Goal: Transaction & Acquisition: Book appointment/travel/reservation

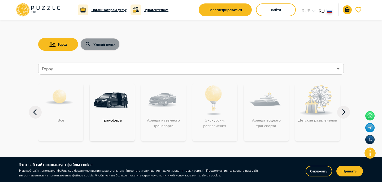
click at [94, 44] on button "Умный поиск" at bounding box center [100, 44] width 40 height 13
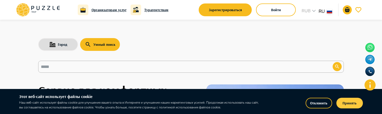
click at [354, 101] on button "Принять" at bounding box center [350, 102] width 27 height 11
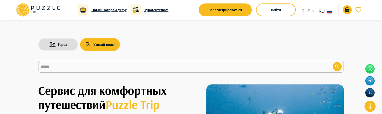
click at [63, 52] on div "Город Умный поиск ​" at bounding box center [191, 46] width 319 height 53
click at [105, 48] on button "Умный поиск" at bounding box center [100, 44] width 40 height 13
click at [60, 44] on button "Город" at bounding box center [58, 44] width 40 height 13
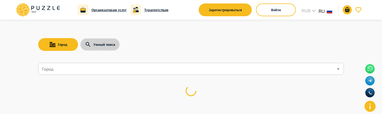
click at [86, 44] on icon "button" at bounding box center [88, 44] width 6 height 6
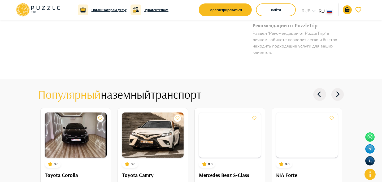
scroll to position [513, 0]
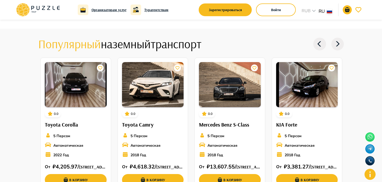
click at [335, 45] on icon at bounding box center [338, 44] width 13 height 13
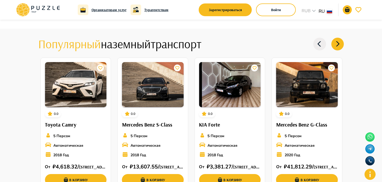
click at [335, 45] on icon at bounding box center [338, 44] width 13 height 13
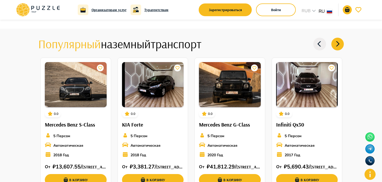
click at [323, 45] on icon at bounding box center [320, 44] width 13 height 13
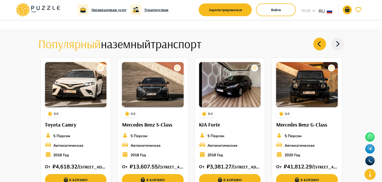
click at [339, 46] on icon at bounding box center [338, 44] width 13 height 13
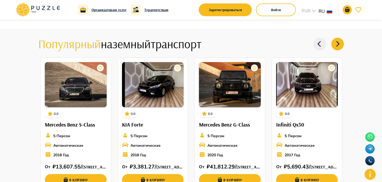
click at [339, 46] on icon at bounding box center [338, 44] width 13 height 13
click at [337, 43] on icon at bounding box center [338, 44] width 13 height 13
click at [323, 43] on icon at bounding box center [320, 44] width 13 height 13
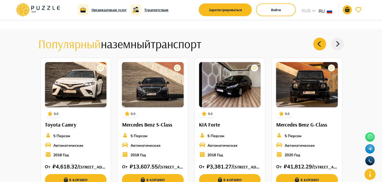
click at [323, 43] on icon at bounding box center [320, 44] width 13 height 13
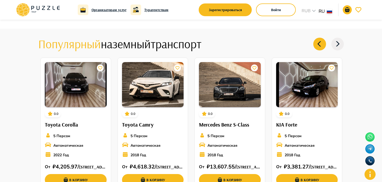
click at [340, 47] on icon at bounding box center [338, 44] width 13 height 13
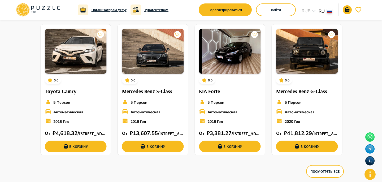
scroll to position [547, 0]
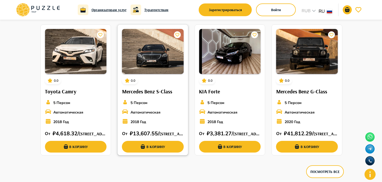
click at [133, 81] on p "0.0" at bounding box center [133, 80] width 5 height 5
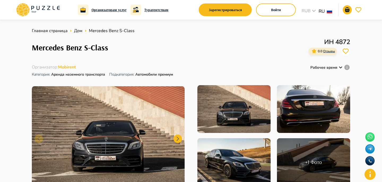
click at [329, 52] on span "Отзывы" at bounding box center [330, 51] width 12 height 4
click at [316, 50] on icon "card_icons" at bounding box center [314, 51] width 5 height 5
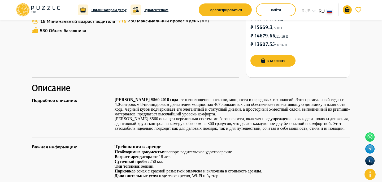
scroll to position [137, 0]
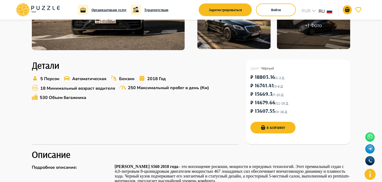
click at [36, 8] on icon at bounding box center [37, 10] width 45 height 14
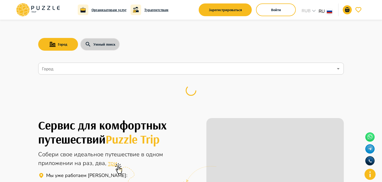
click at [92, 47] on button "Умный поиск" at bounding box center [100, 44] width 40 height 13
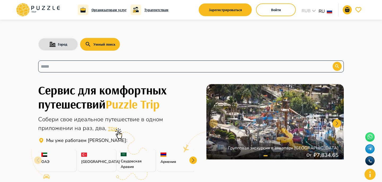
click at [89, 62] on div "​" at bounding box center [191, 67] width 306 height 12
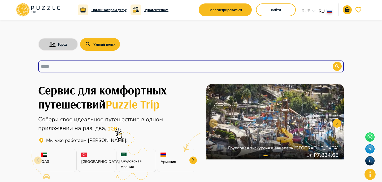
click at [52, 48] on button "Город" at bounding box center [58, 44] width 40 height 13
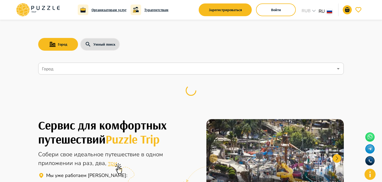
click at [57, 75] on nav "Город Город" at bounding box center [191, 84] width 306 height 47
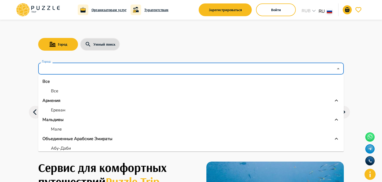
click at [56, 71] on input "Город" at bounding box center [187, 69] width 293 height 10
click at [58, 109] on p "Ереван" at bounding box center [58, 110] width 14 height 6
type input "******"
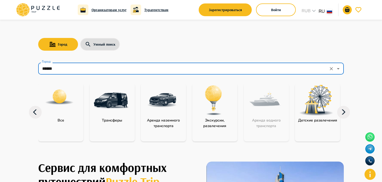
click at [169, 103] on img at bounding box center [162, 100] width 35 height 35
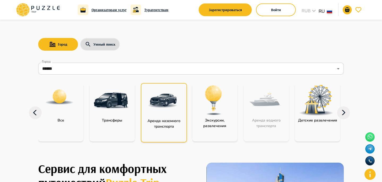
click at [169, 103] on img at bounding box center [163, 101] width 35 height 35
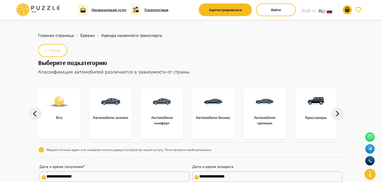
click at [121, 102] on div at bounding box center [111, 101] width 42 height 27
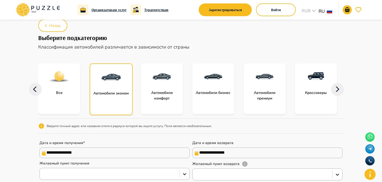
scroll to position [29, 0]
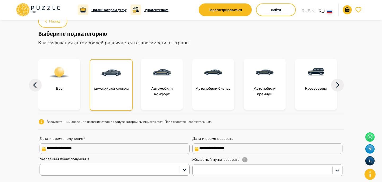
click at [157, 83] on div at bounding box center [162, 72] width 42 height 27
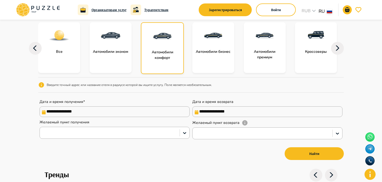
scroll to position [66, 0]
click at [211, 49] on p "Автомобили бизнес" at bounding box center [213, 52] width 40 height 6
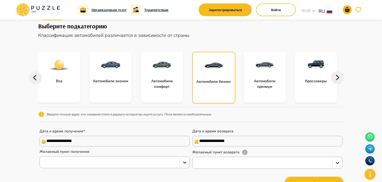
scroll to position [90, 0]
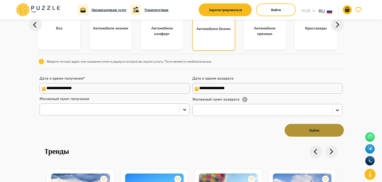
click at [317, 131] on button "Найти" at bounding box center [314, 130] width 59 height 13
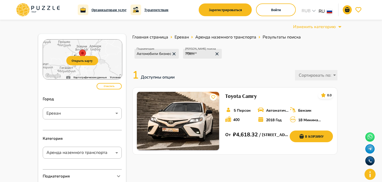
click at [170, 70] on p "1   Доступны опции" at bounding box center [155, 75] width 45 height 16
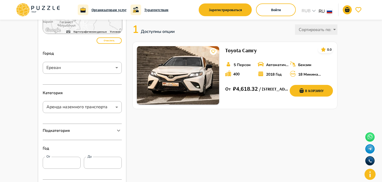
scroll to position [77, 0]
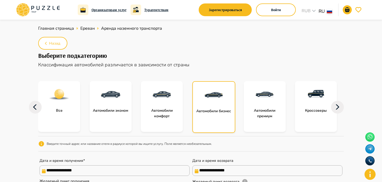
scroll to position [8, 0]
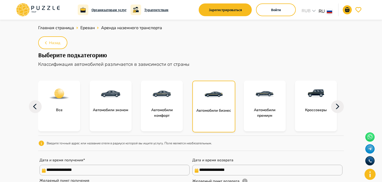
click at [167, 93] on img at bounding box center [161, 93] width 21 height 21
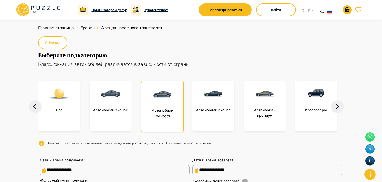
click at [130, 92] on div at bounding box center [111, 94] width 42 height 27
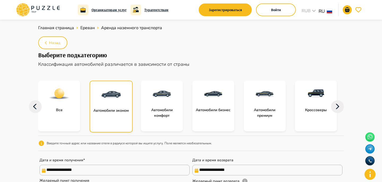
click at [205, 95] on img at bounding box center [213, 93] width 21 height 21
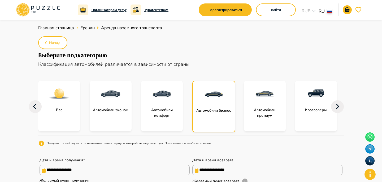
click at [251, 101] on div at bounding box center [265, 94] width 42 height 27
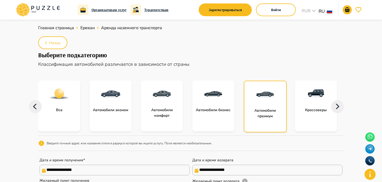
click at [297, 104] on div at bounding box center [316, 94] width 42 height 27
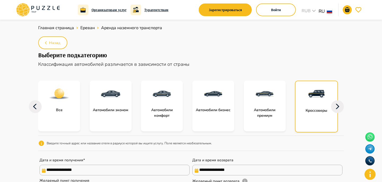
click at [338, 103] on icon at bounding box center [337, 106] width 13 height 13
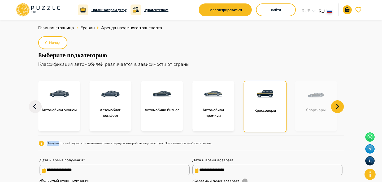
click at [338, 103] on icon at bounding box center [337, 106] width 13 height 13
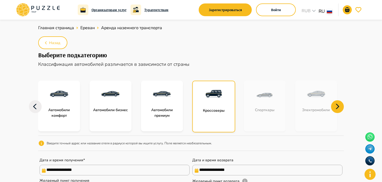
click at [338, 103] on icon at bounding box center [337, 106] width 13 height 13
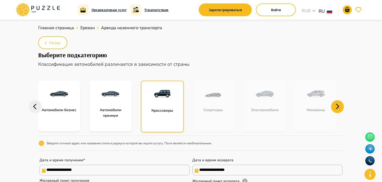
click at [338, 103] on icon at bounding box center [337, 106] width 13 height 13
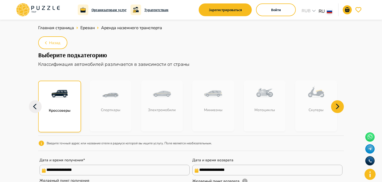
click at [338, 103] on icon at bounding box center [337, 106] width 13 height 13
click at [241, 79] on div "**********" at bounding box center [191, 136] width 306 height 125
click at [46, 105] on div at bounding box center [60, 94] width 42 height 27
click at [37, 107] on icon at bounding box center [35, 106] width 13 height 13
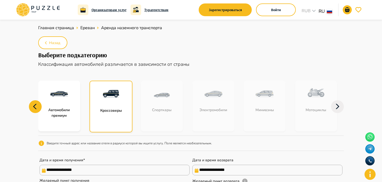
click at [37, 107] on icon at bounding box center [35, 106] width 13 height 13
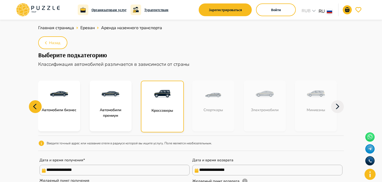
click at [37, 107] on icon at bounding box center [35, 106] width 13 height 13
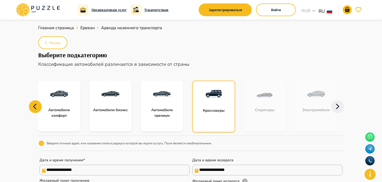
click at [37, 107] on icon at bounding box center [35, 106] width 13 height 13
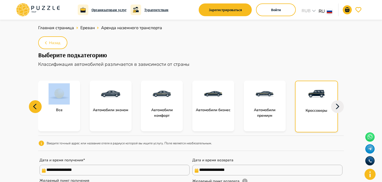
click at [37, 107] on icon at bounding box center [35, 106] width 13 height 13
click at [176, 105] on div at bounding box center [162, 94] width 42 height 27
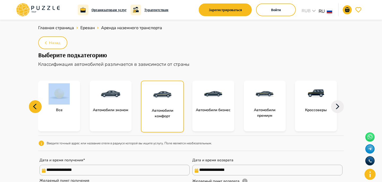
click at [206, 106] on div at bounding box center [214, 94] width 42 height 27
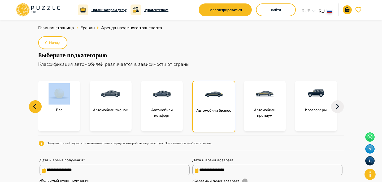
click at [241, 106] on div "Автомобили бизнес" at bounding box center [217, 107] width 49 height 52
click at [271, 106] on div at bounding box center [265, 94] width 42 height 27
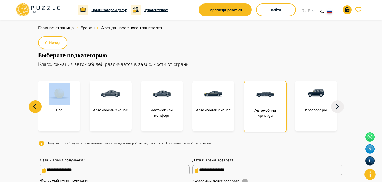
click at [322, 106] on div at bounding box center [316, 94] width 42 height 27
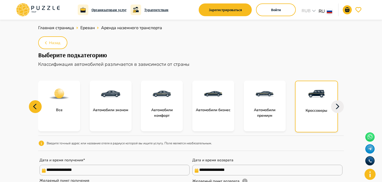
click at [338, 104] on icon at bounding box center [337, 106] width 13 height 13
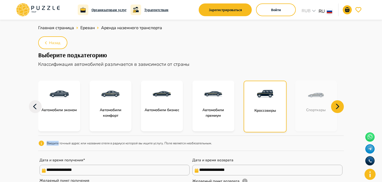
click at [338, 104] on icon at bounding box center [337, 106] width 13 height 13
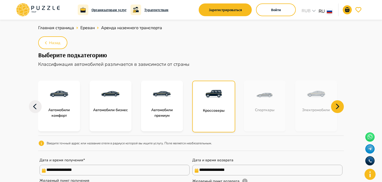
click at [338, 104] on icon at bounding box center [337, 106] width 13 height 13
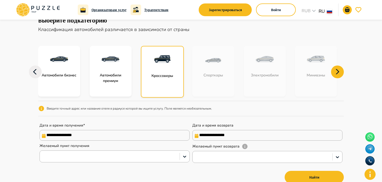
scroll to position [45, 0]
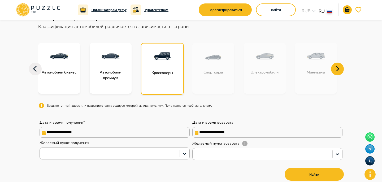
click at [36, 65] on icon at bounding box center [35, 69] width 13 height 13
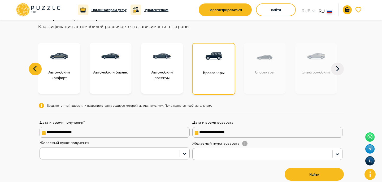
click at [36, 65] on icon at bounding box center [35, 69] width 13 height 13
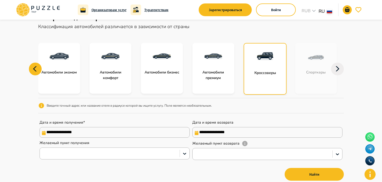
click at [36, 65] on icon at bounding box center [35, 69] width 13 height 13
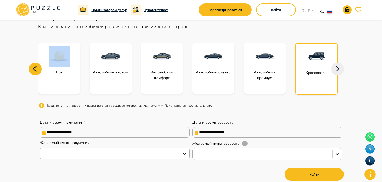
click at [36, 65] on icon at bounding box center [35, 69] width 13 height 13
click at [115, 66] on img at bounding box center [110, 56] width 21 height 21
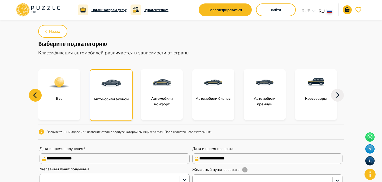
click at [76, 47] on h1 "Выберите подкатегорию" at bounding box center [191, 43] width 306 height 7
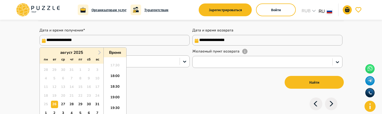
scroll to position [141, 0]
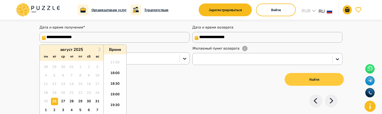
click at [297, 80] on button "Найти" at bounding box center [314, 79] width 59 height 13
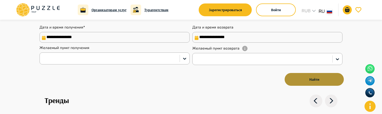
click at [297, 80] on button "Найти" at bounding box center [314, 79] width 59 height 13
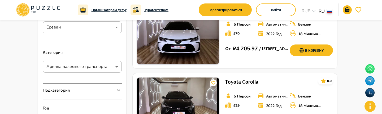
scroll to position [87, 0]
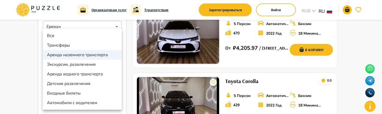
click at [14, 80] on div at bounding box center [191, 57] width 382 height 114
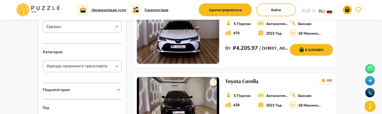
click at [19, 5] on icon at bounding box center [19, 5] width 2 height 2
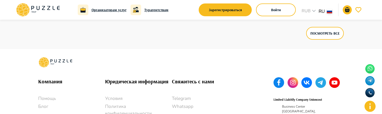
scroll to position [941, 0]
